Goal: Communication & Community: Answer question/provide support

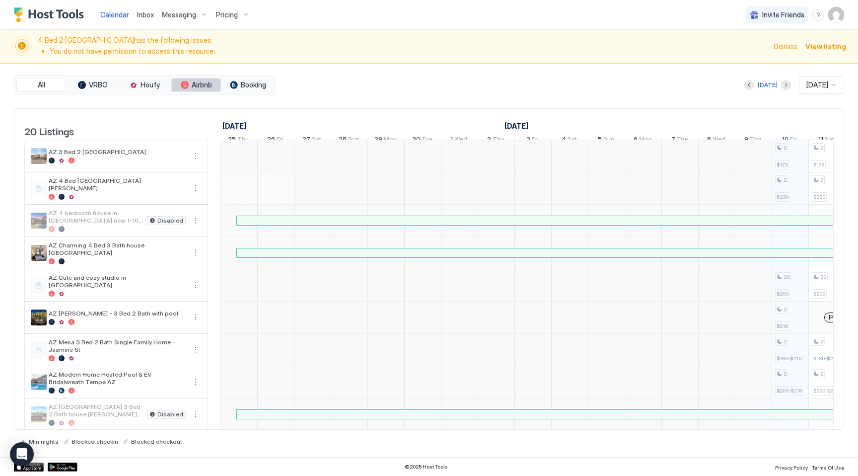
scroll to position [0, 551]
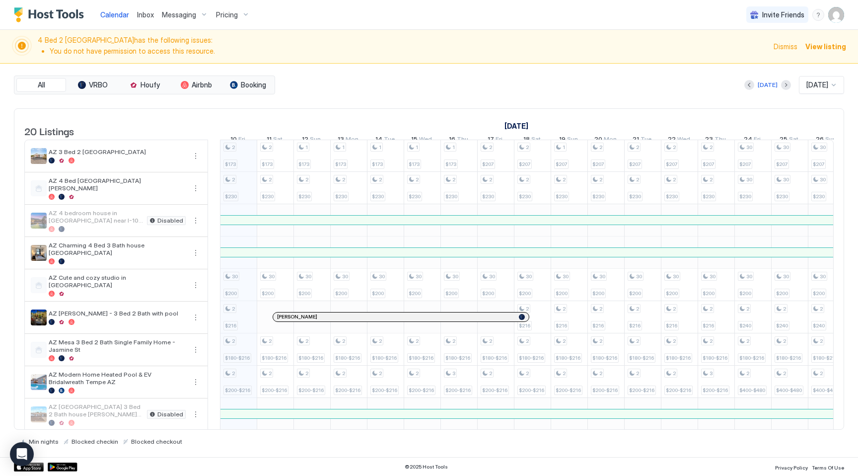
click at [230, 17] on span "Pricing" at bounding box center [227, 14] width 22 height 9
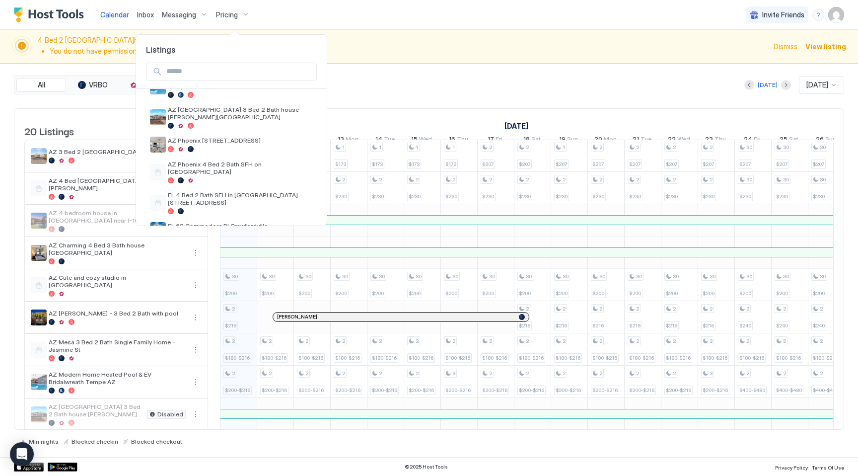
scroll to position [238, 0]
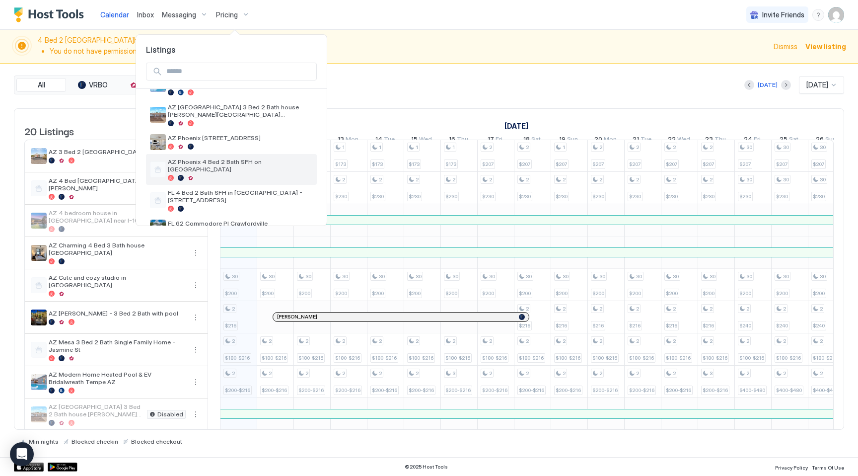
click at [214, 158] on span "AZ Phoenix 4 Bed 2 Bath SFH on [GEOGRAPHIC_DATA]" at bounding box center [240, 165] width 145 height 15
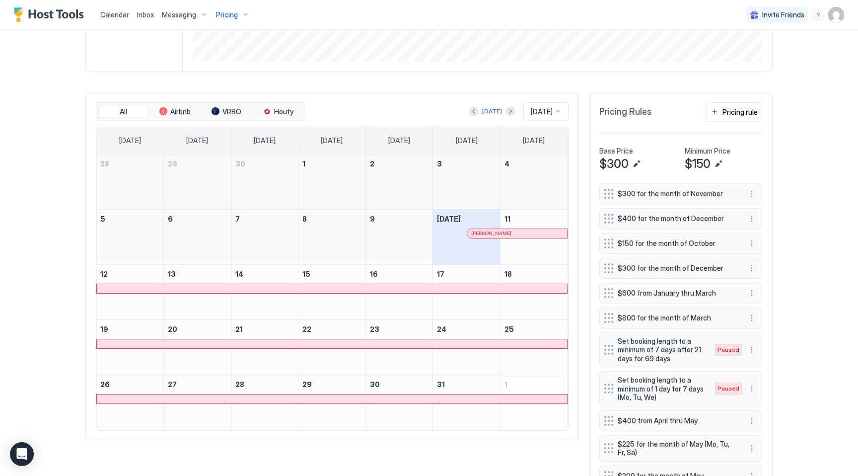
scroll to position [240, 0]
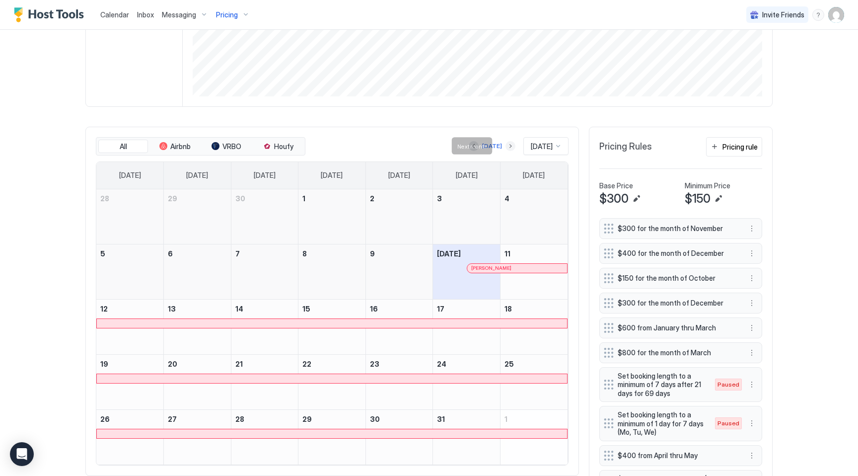
click at [505, 145] on button "Next month" at bounding box center [510, 146] width 10 height 10
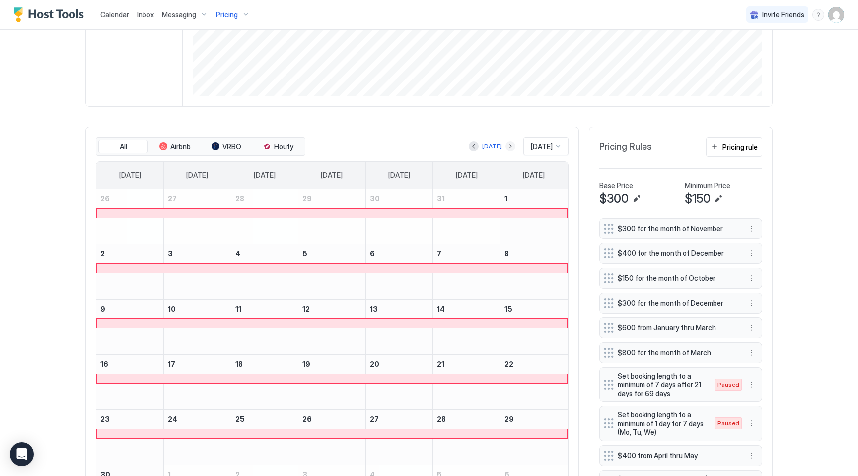
click at [505, 145] on button "Next month" at bounding box center [510, 146] width 10 height 10
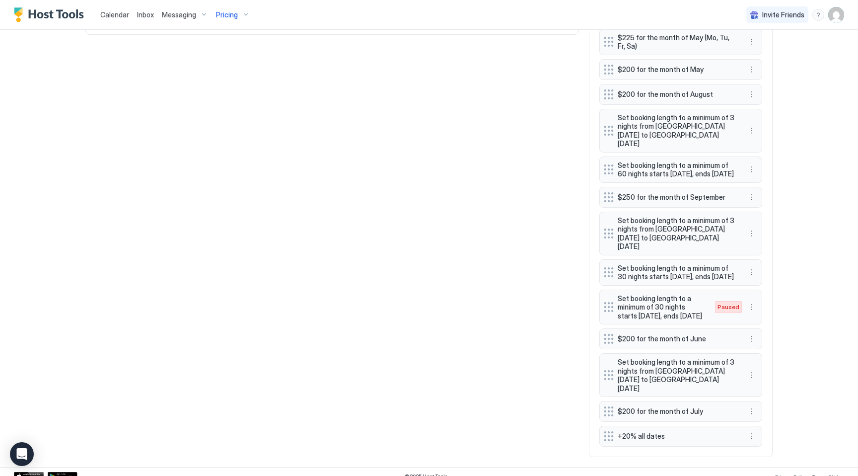
scroll to position [671, 0]
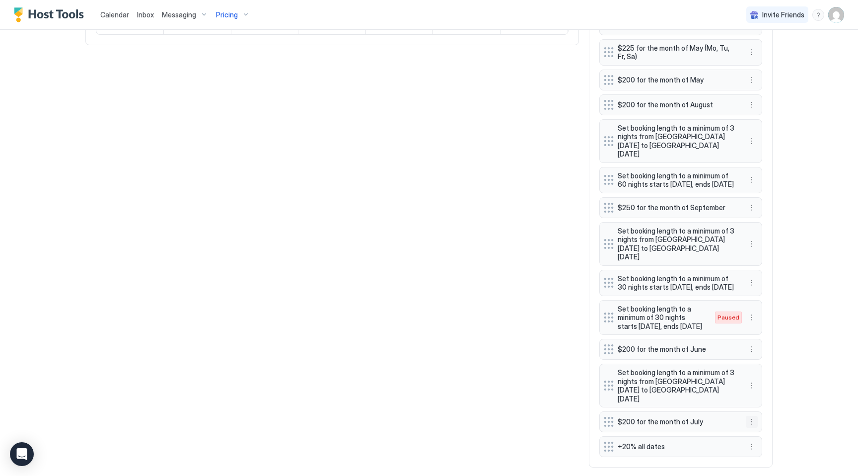
click at [752, 415] on button "More options" at bounding box center [752, 421] width 12 height 12
click at [766, 423] on span "Edit" at bounding box center [766, 426] width 11 height 7
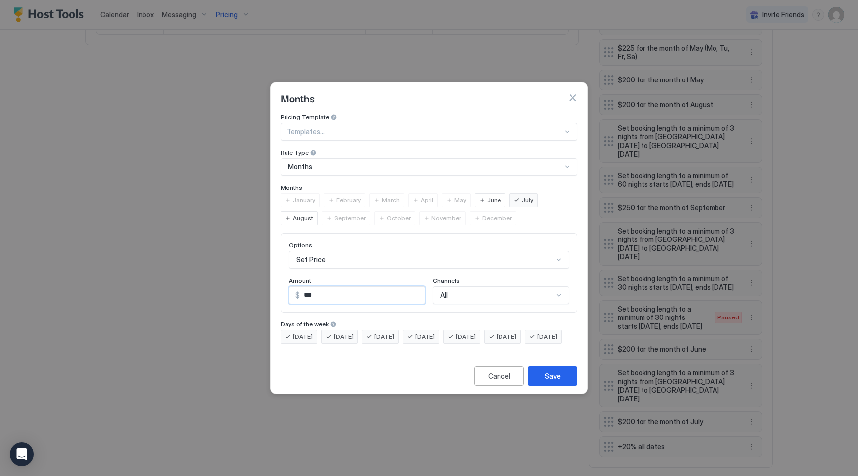
click at [318, 289] on input "***" at bounding box center [362, 294] width 125 height 17
type input "***"
click at [544, 383] on button "Save" at bounding box center [553, 375] width 50 height 19
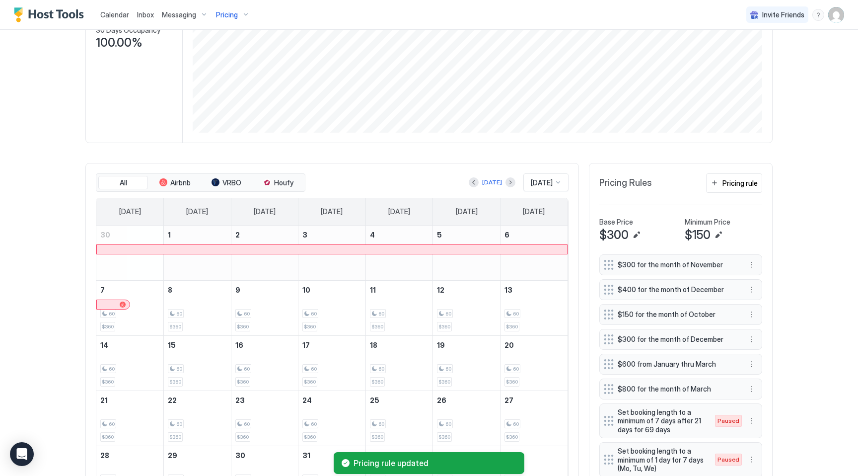
scroll to position [0, 0]
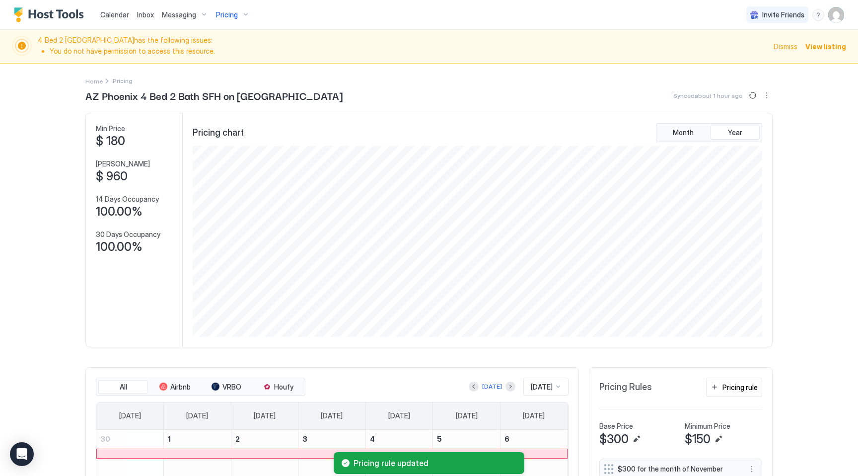
click at [116, 18] on span "Calendar" at bounding box center [114, 14] width 29 height 8
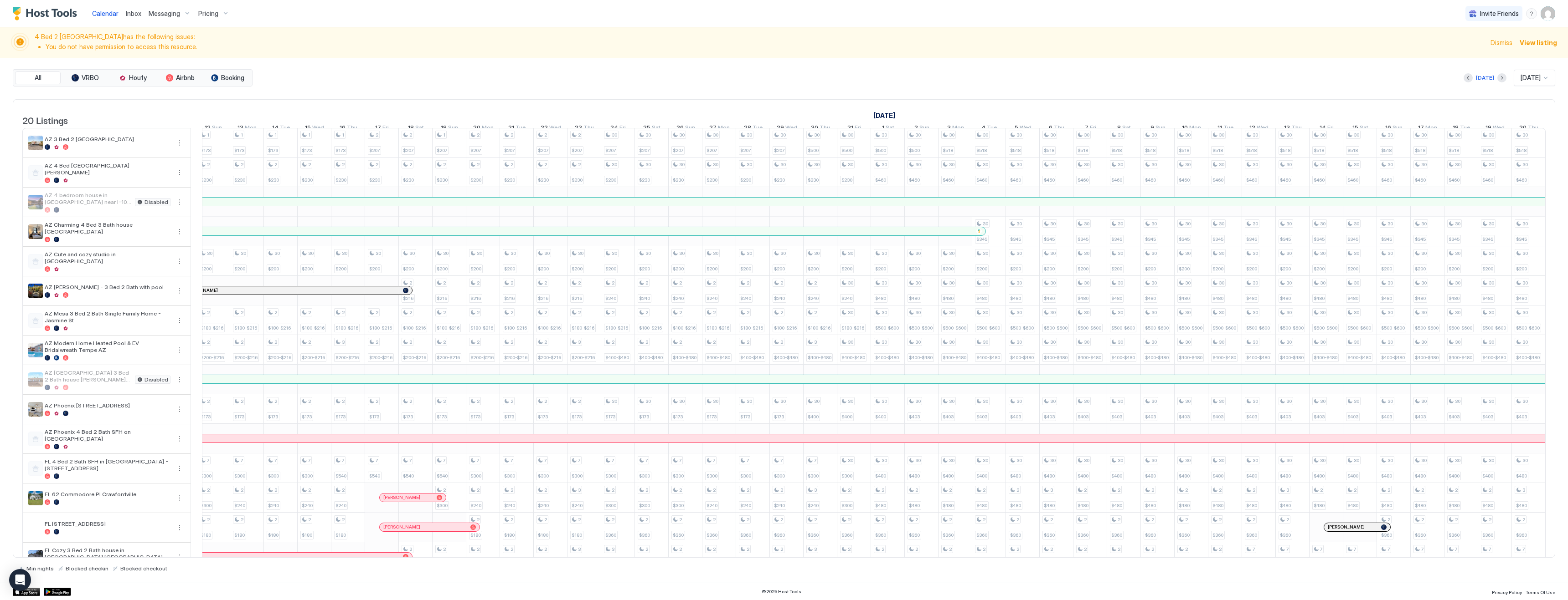
scroll to position [0, 578]
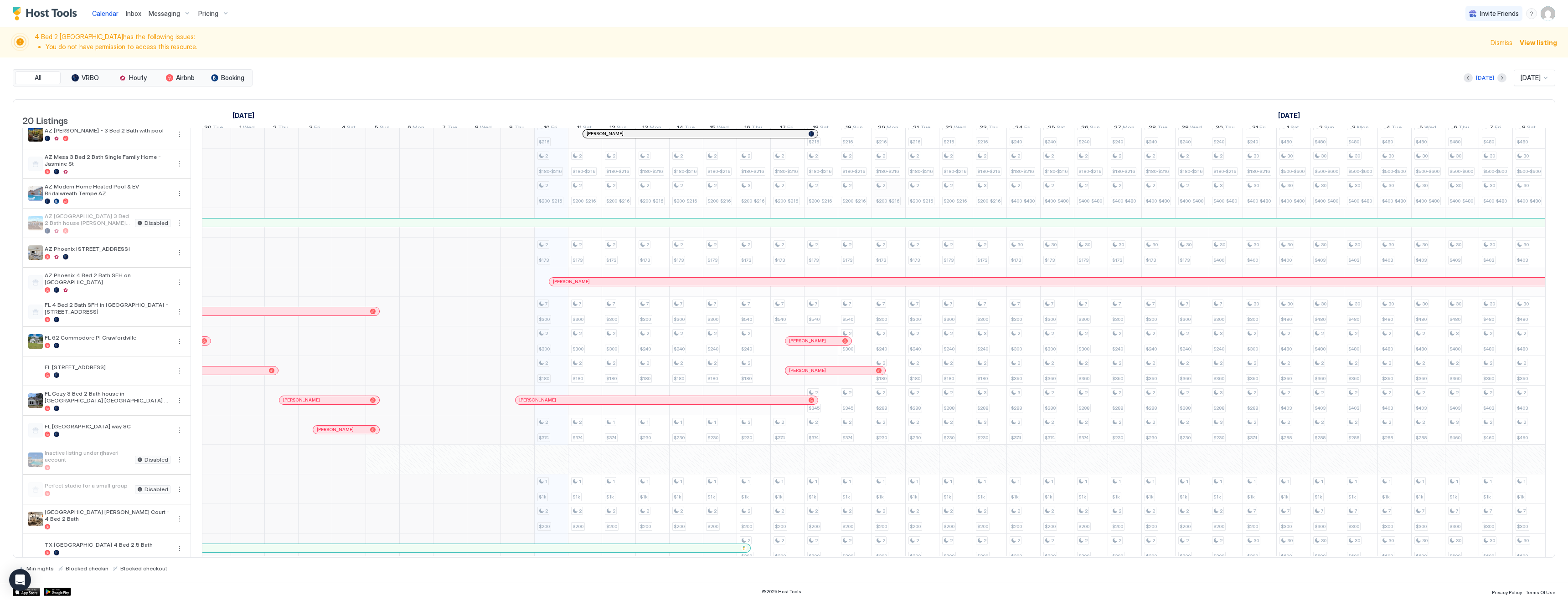
scroll to position [171, 0]
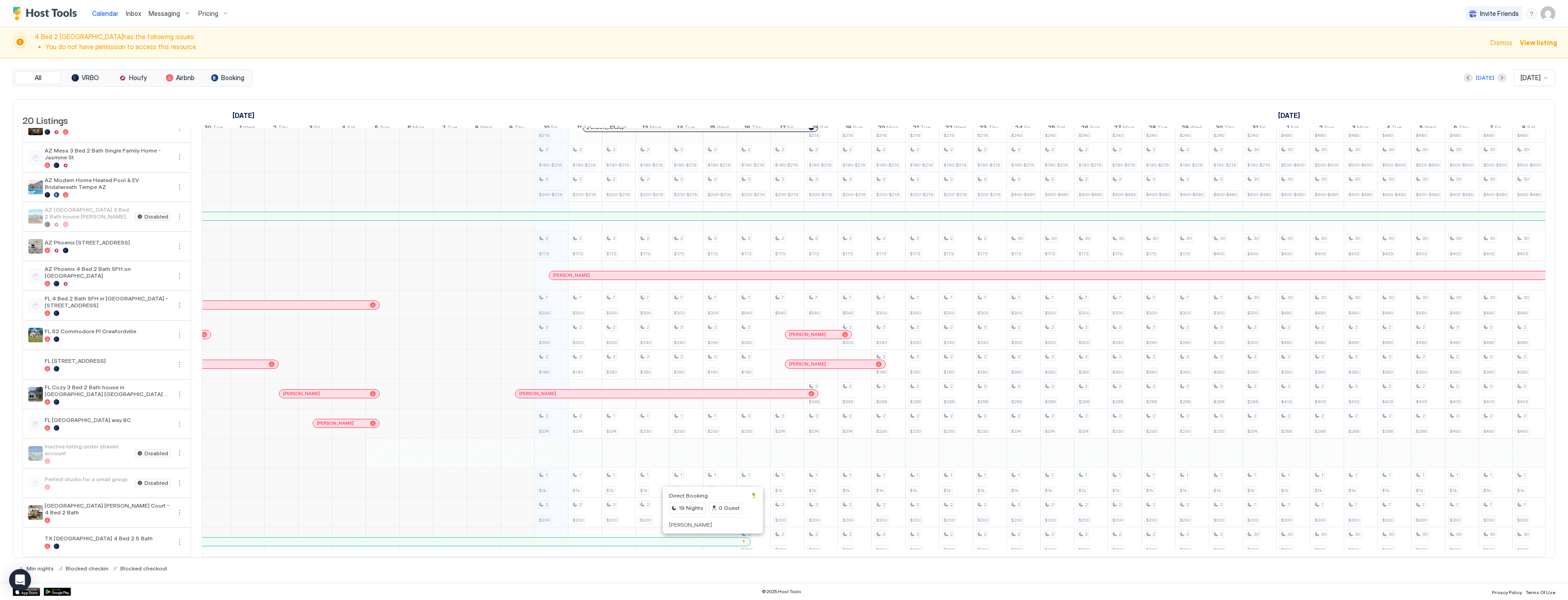
click at [711, 540] on div at bounding box center [711, 542] width 7 height 7
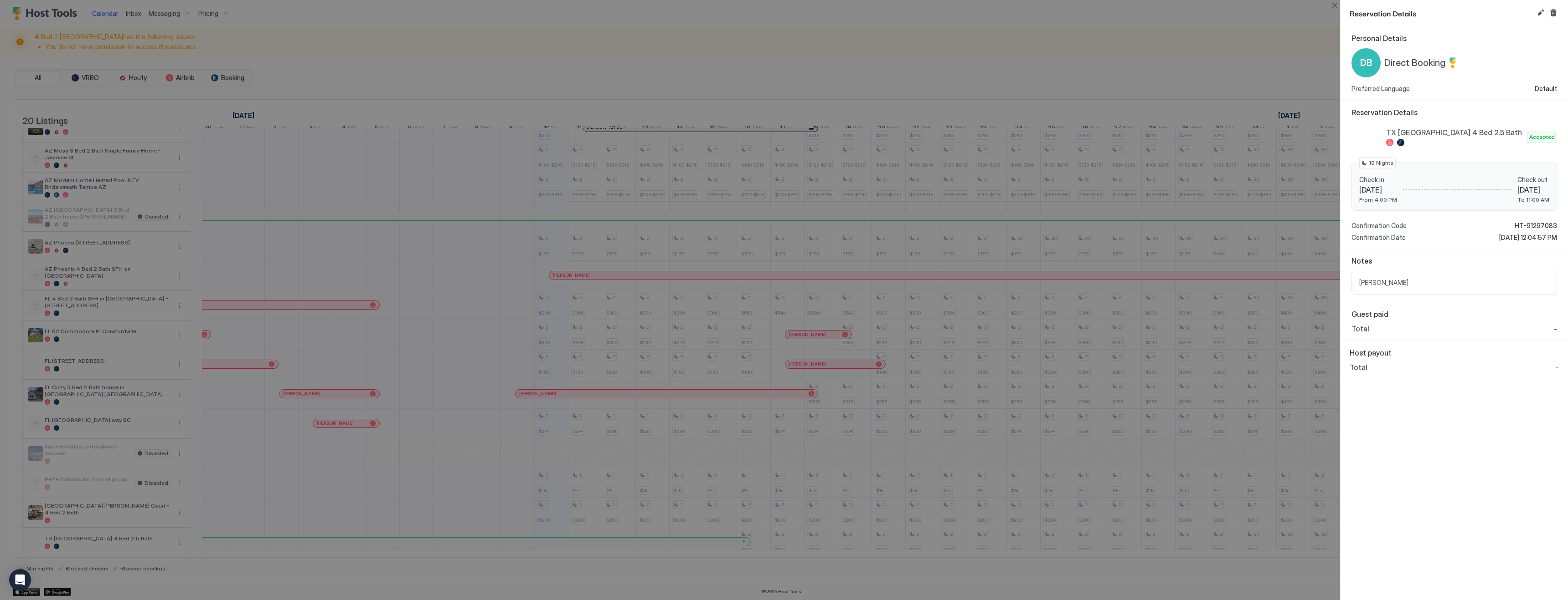
click at [386, 73] on div at bounding box center [784, 300] width 1568 height 600
click at [132, 12] on div at bounding box center [784, 300] width 1568 height 600
click at [132, 20] on div at bounding box center [784, 300] width 1568 height 600
click at [258, 44] on div at bounding box center [784, 300] width 1568 height 600
click at [1336, 4] on button "Close" at bounding box center [1334, 6] width 11 height 11
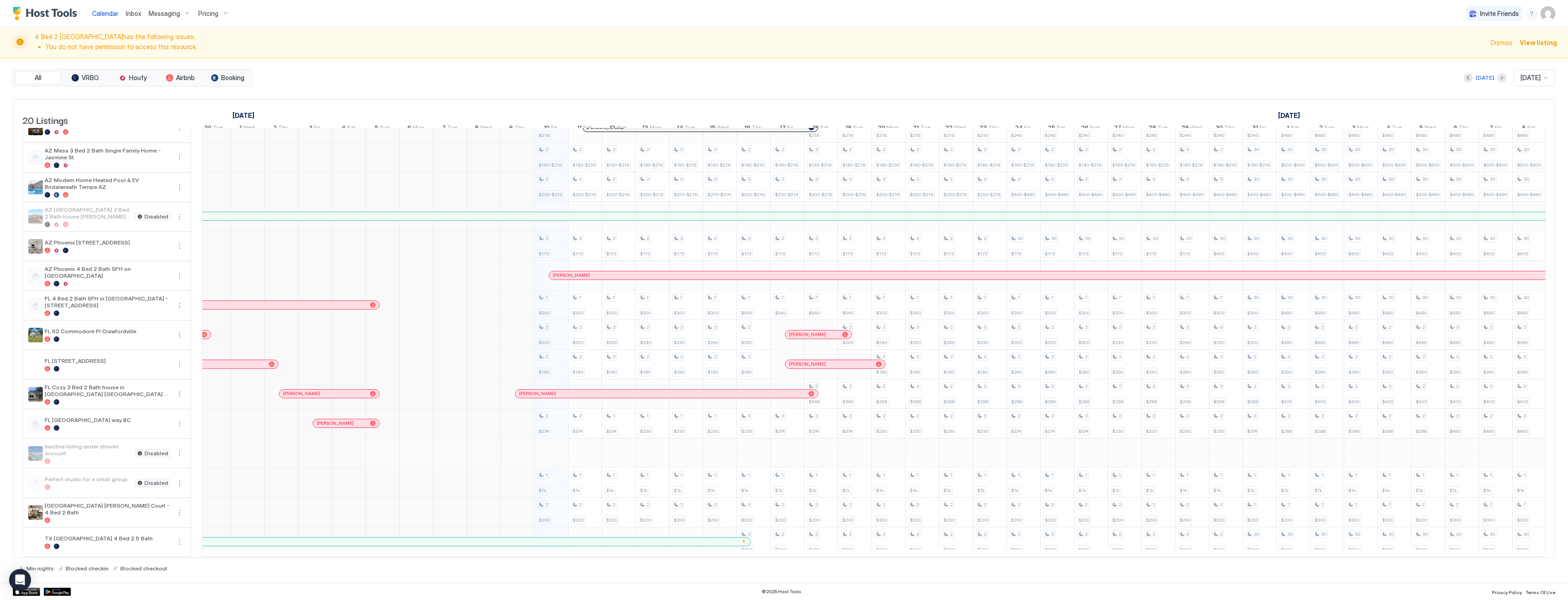
click at [133, 12] on span "Inbox" at bounding box center [133, 13] width 16 height 7
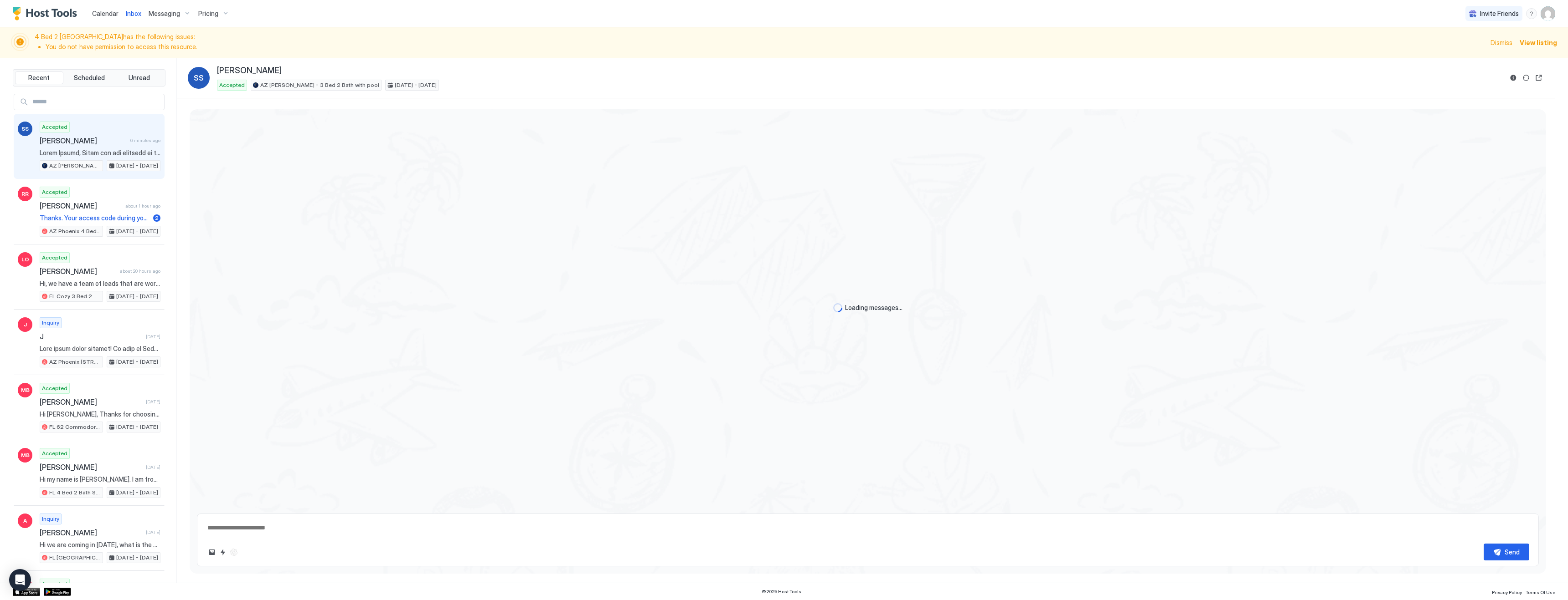
type textarea "*"
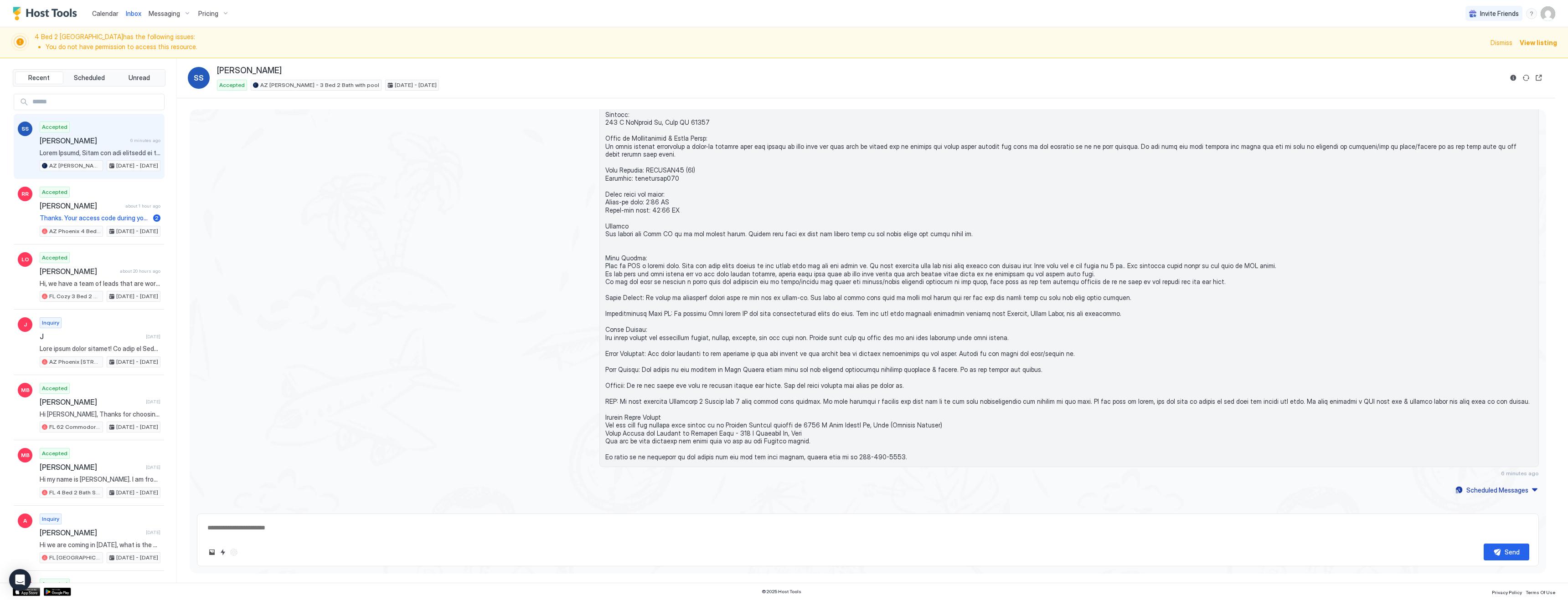
click at [110, 104] on input "Input Field" at bounding box center [95, 102] width 135 height 16
type input "******"
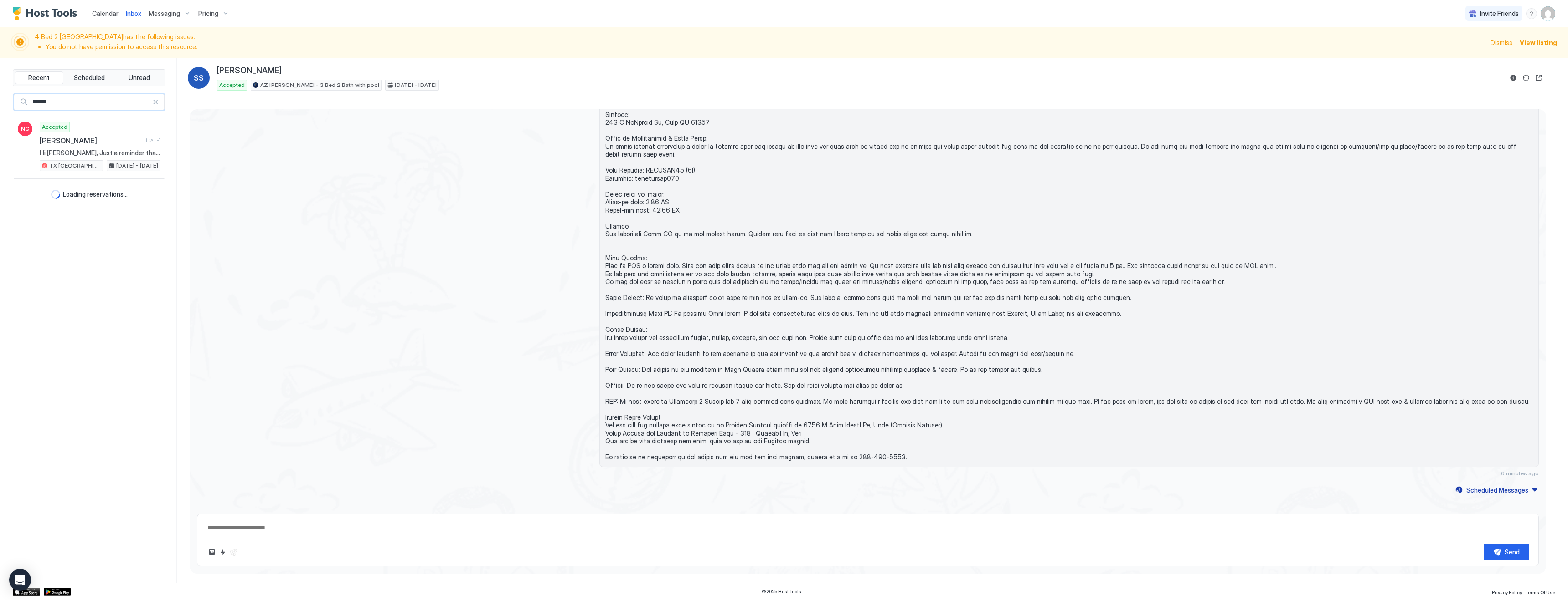
type textarea "*"
type input "******"
click at [107, 145] on div "Accepted Nicole Gibbs 13 days ago Hi Nicole, Just a reminder that your check-ou…" at bounding box center [100, 147] width 121 height 50
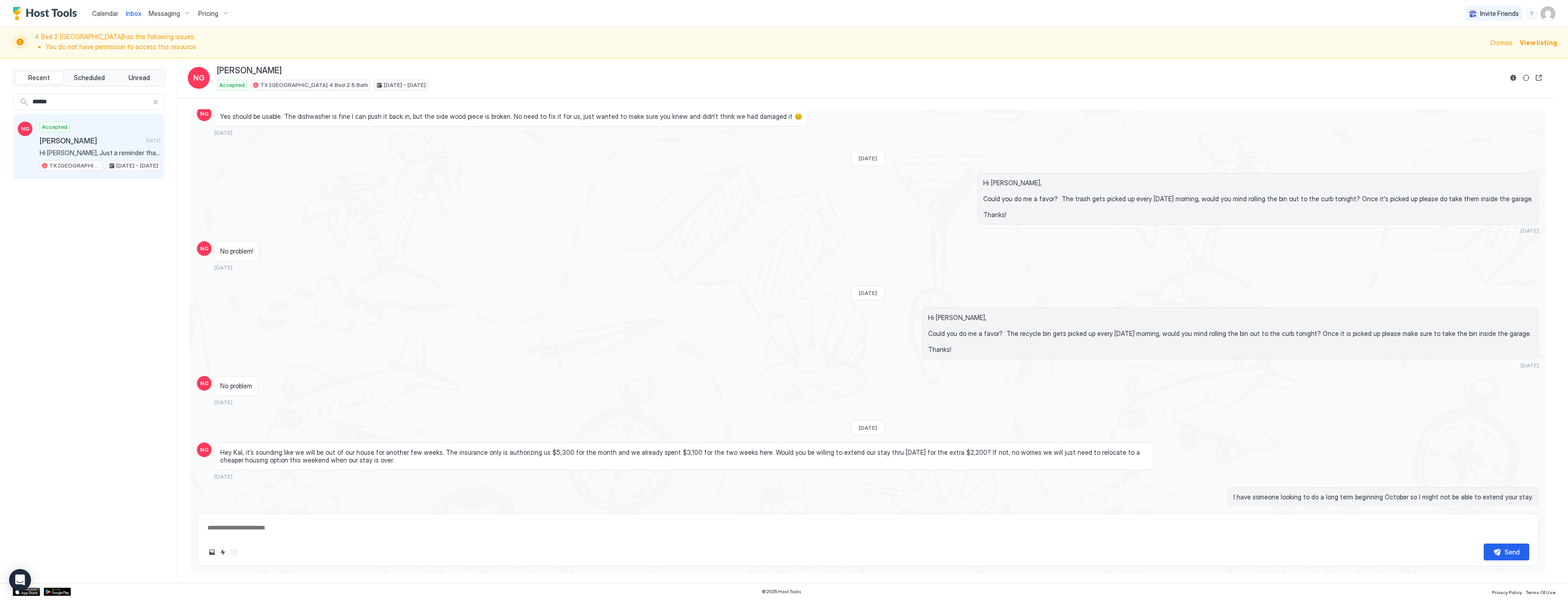
scroll to position [1368, 0]
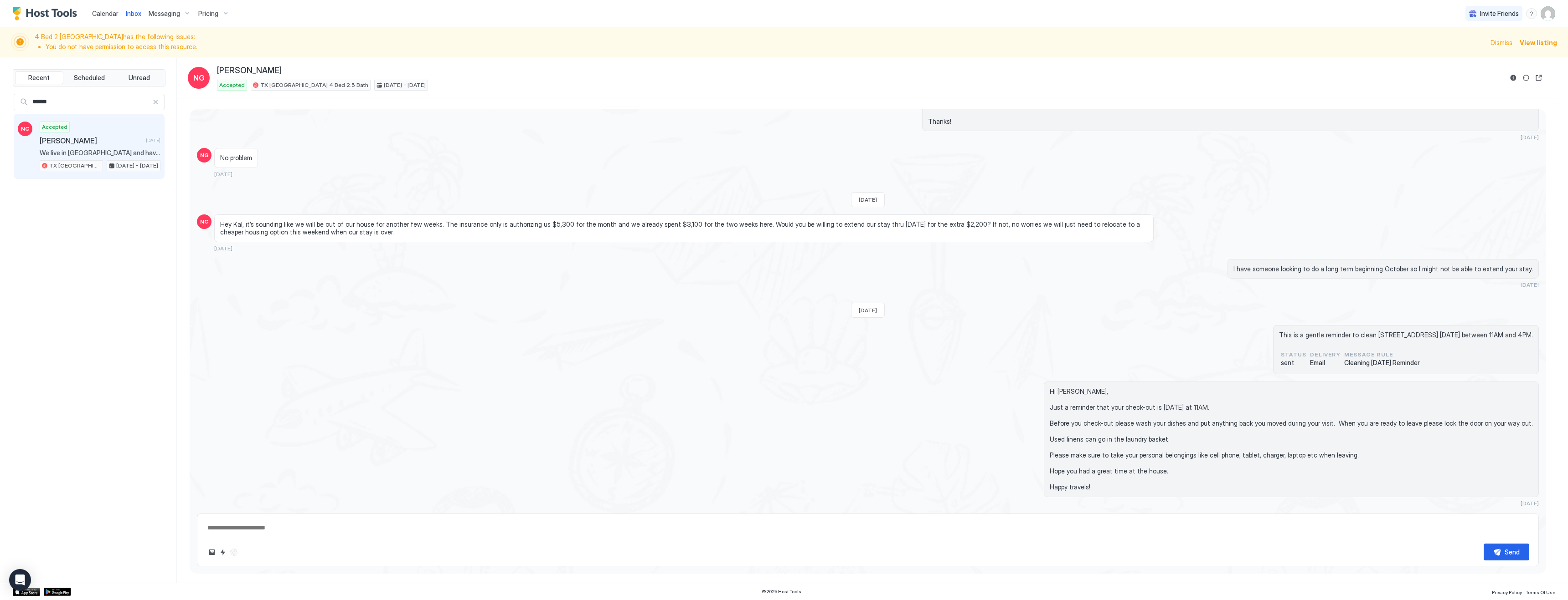
type textarea "*"
